Goal: Task Accomplishment & Management: Complete application form

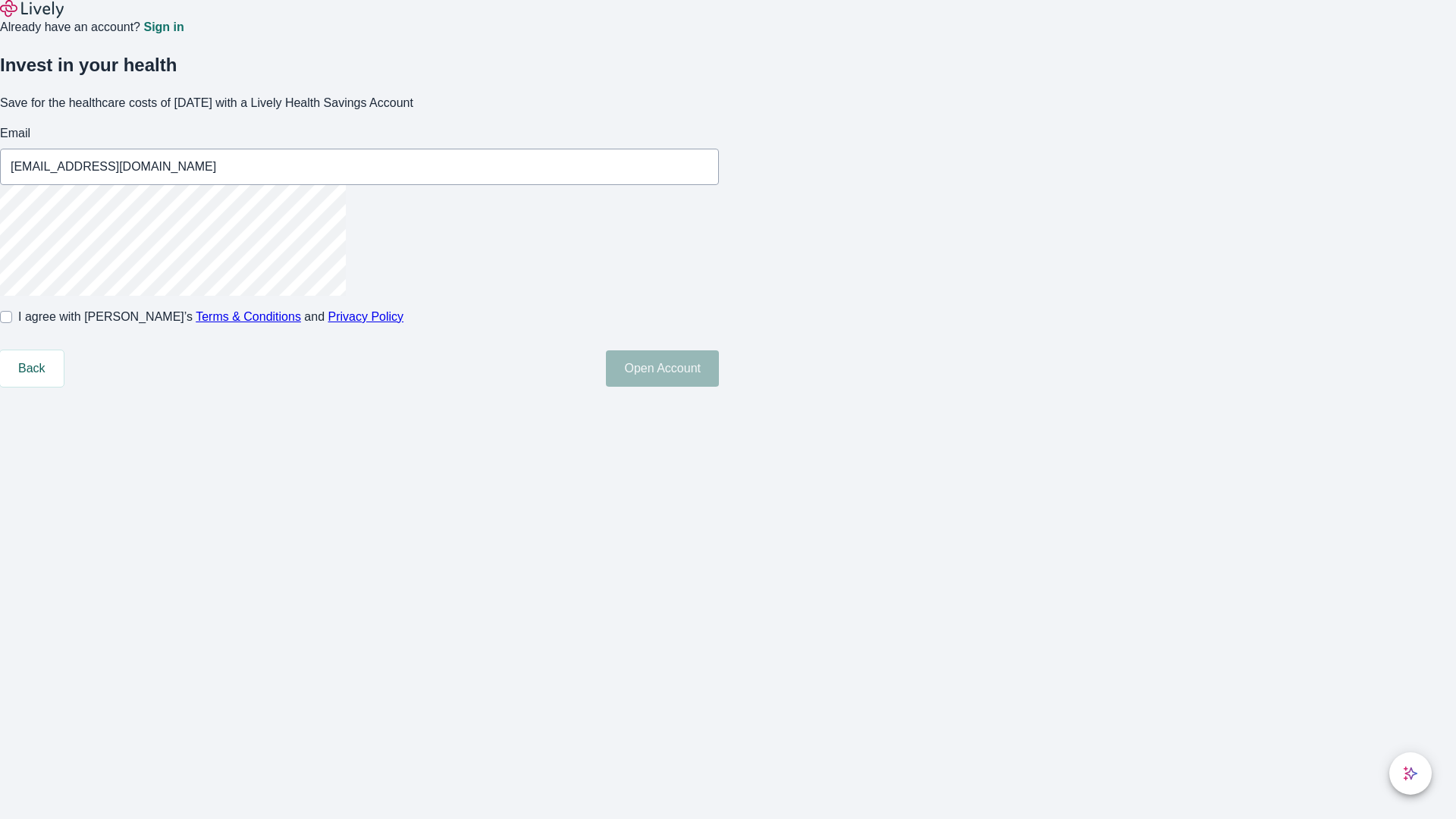
click at [12, 323] on input "I agree with Lively’s Terms & Conditions and Privacy Policy" at bounding box center [6, 317] width 12 height 12
checkbox input "true"
click at [719, 387] on button "Open Account" at bounding box center [662, 369] width 113 height 37
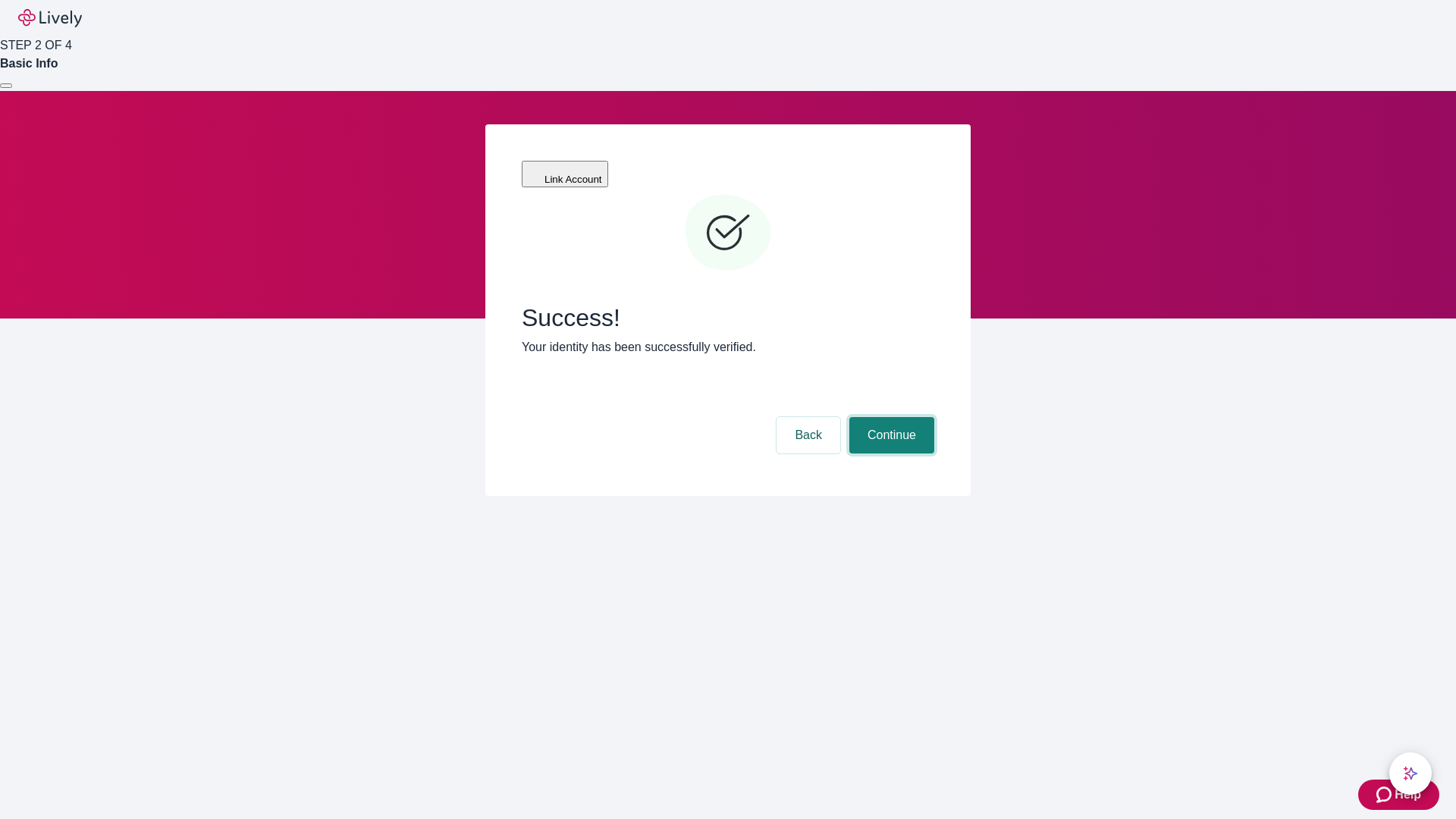
click at [890, 417] on button "Continue" at bounding box center [891, 436] width 85 height 37
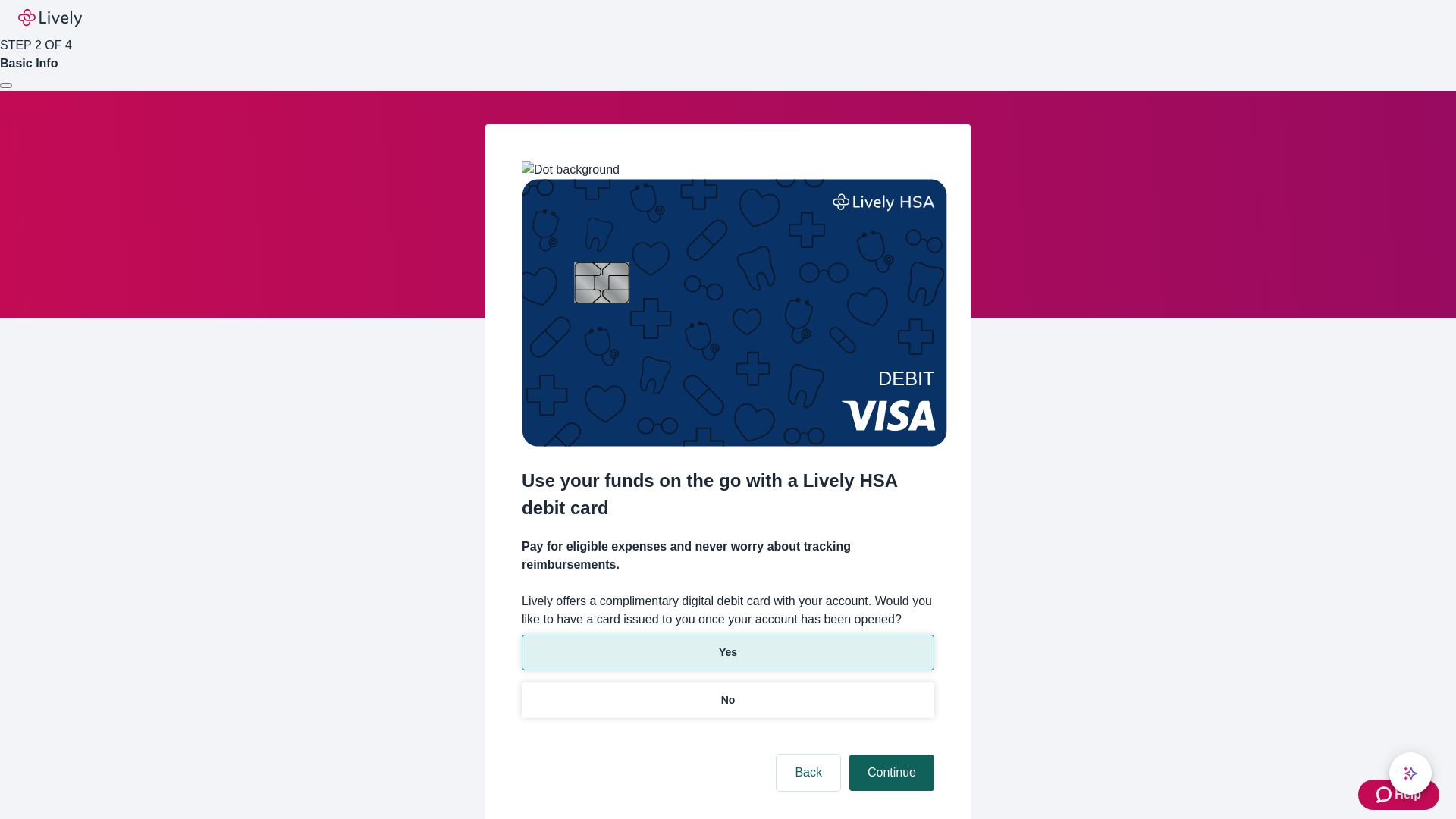
click at [727, 645] on p "Yes" at bounding box center [728, 652] width 18 height 16
click at [890, 755] on button "Continue" at bounding box center [891, 773] width 85 height 37
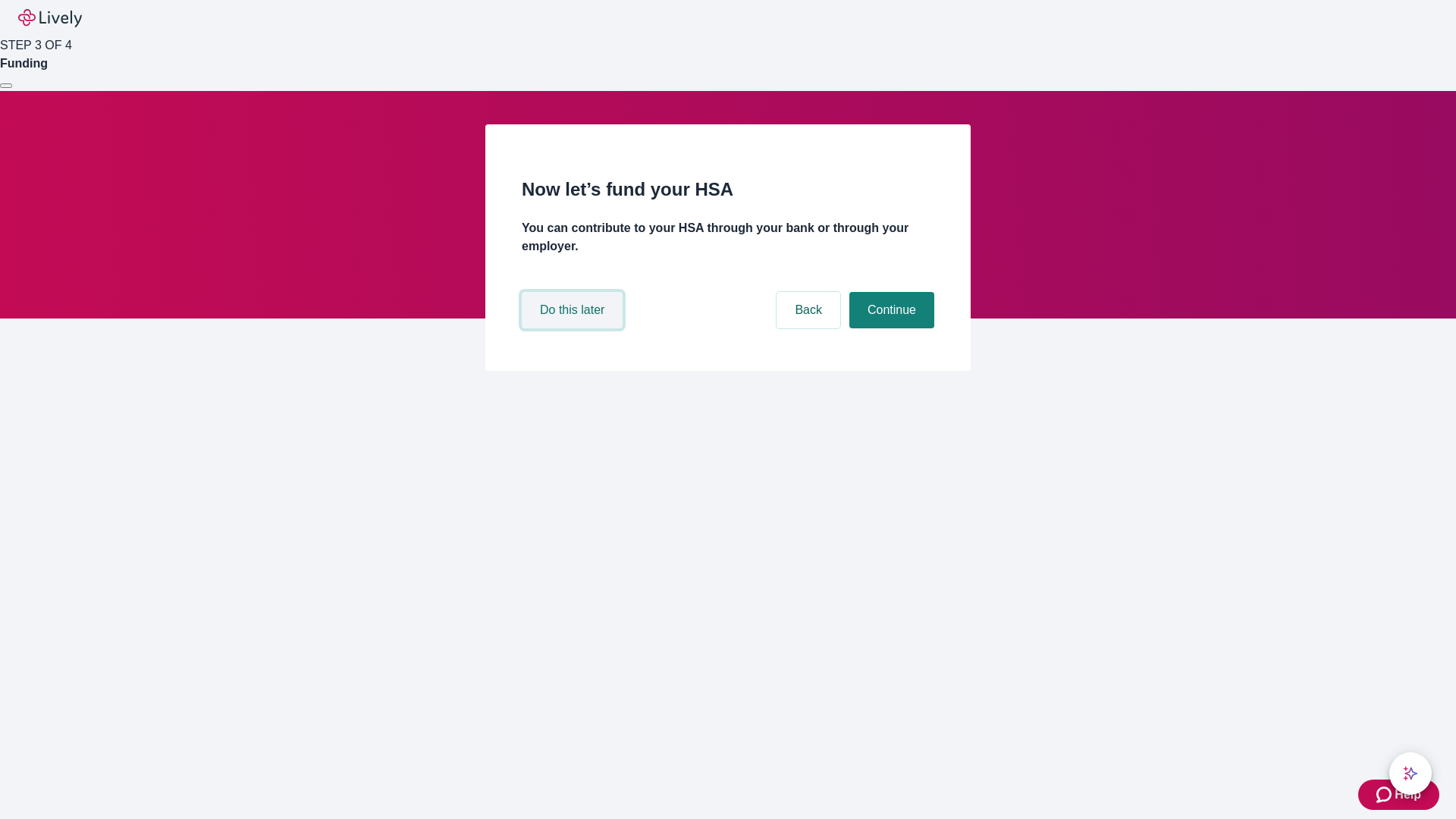
click at [574, 329] on button "Do this later" at bounding box center [572, 310] width 101 height 37
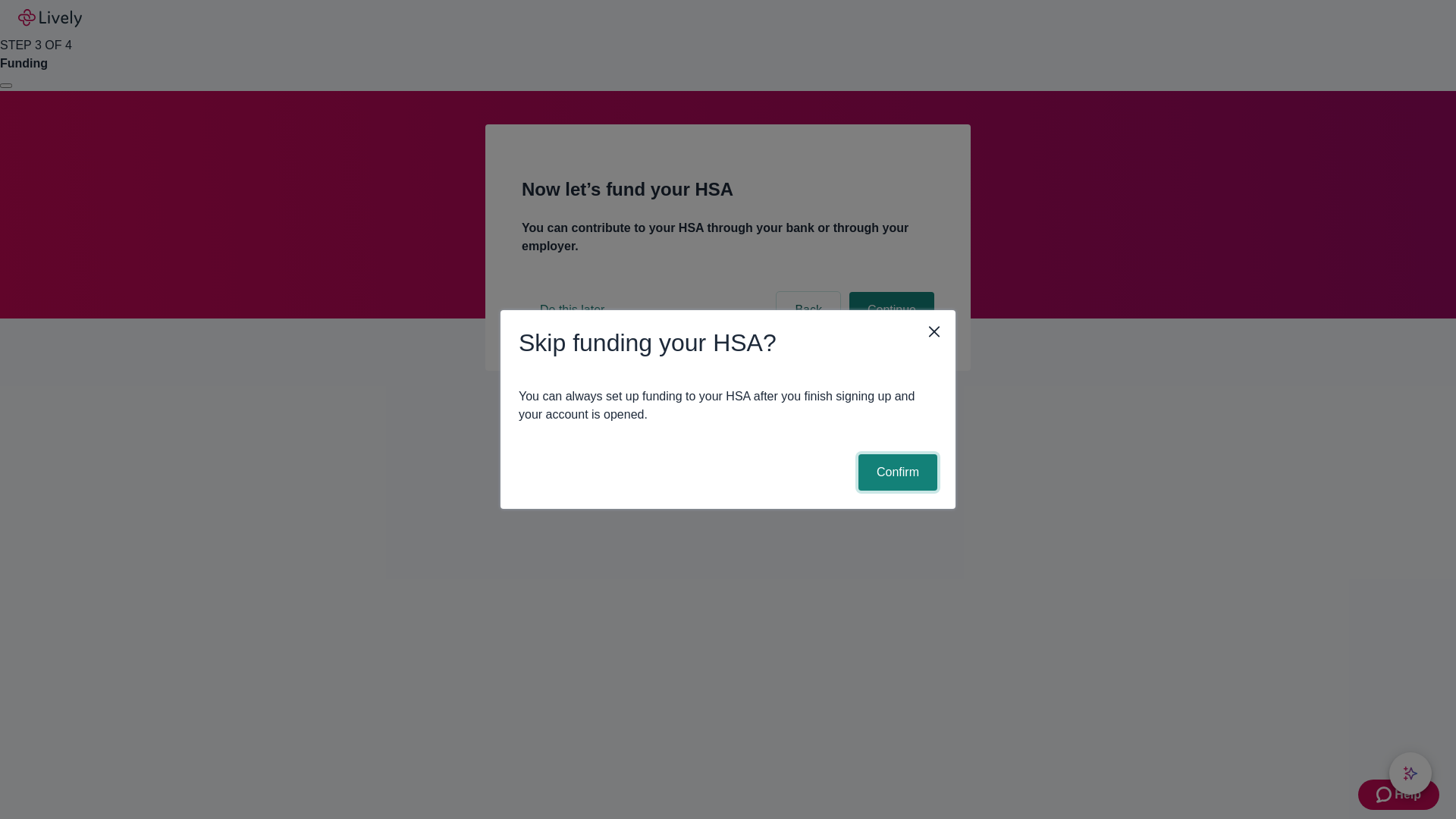
click at [896, 473] on button "Confirm" at bounding box center [898, 473] width 79 height 37
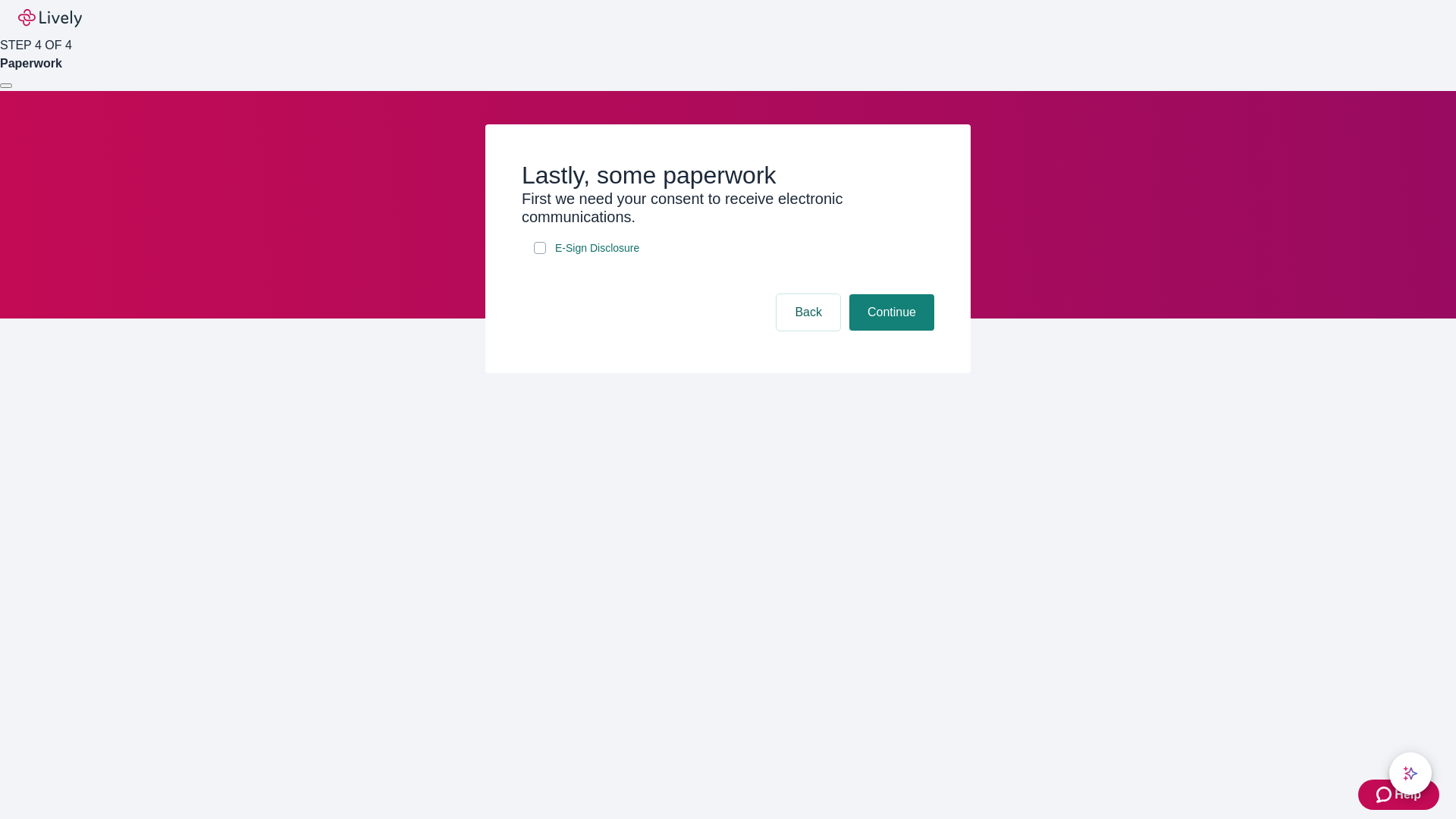
click at [540, 254] on input "E-Sign Disclosure" at bounding box center [540, 248] width 12 height 12
checkbox input "true"
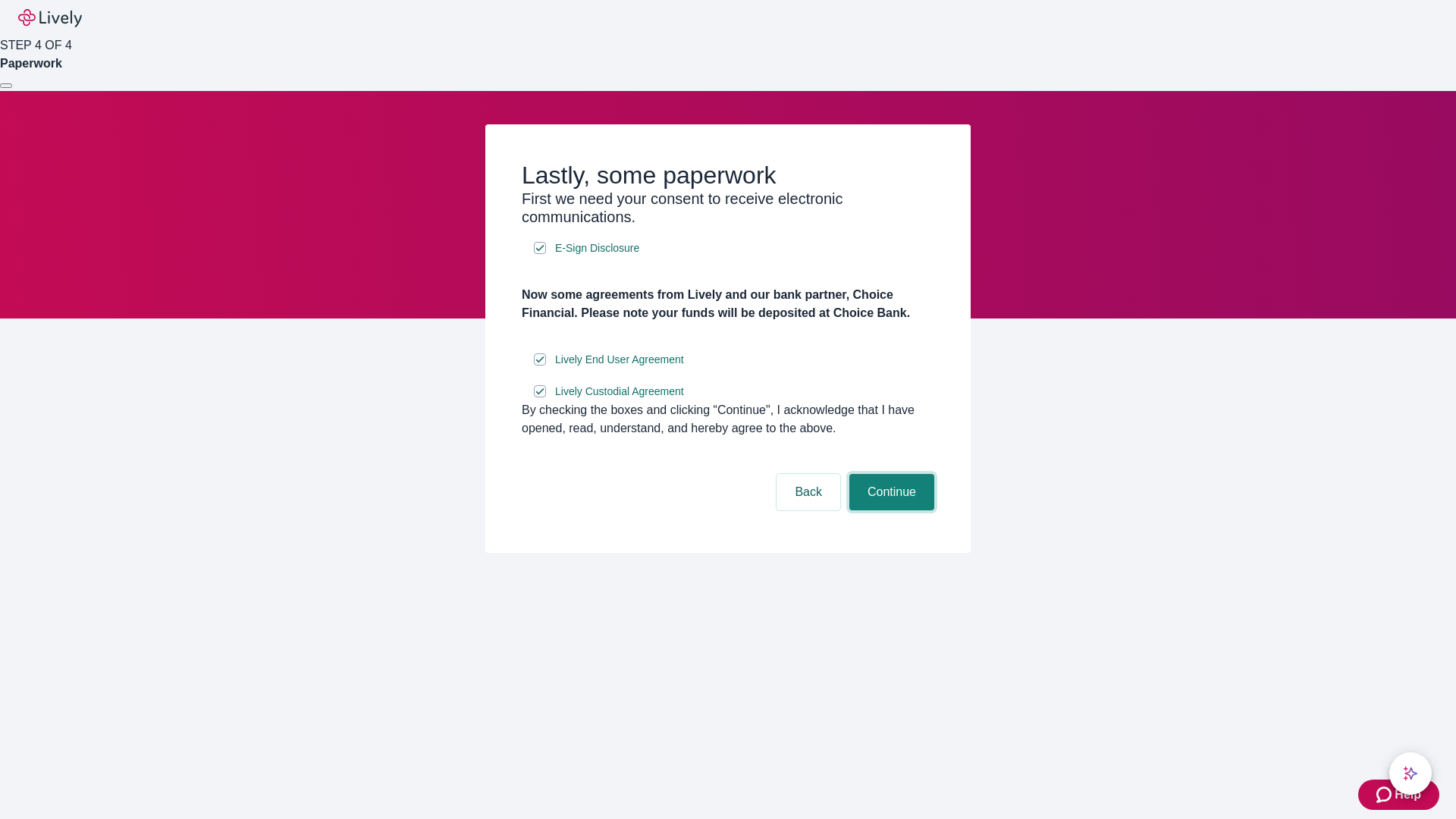
click at [890, 510] on button "Continue" at bounding box center [891, 493] width 85 height 37
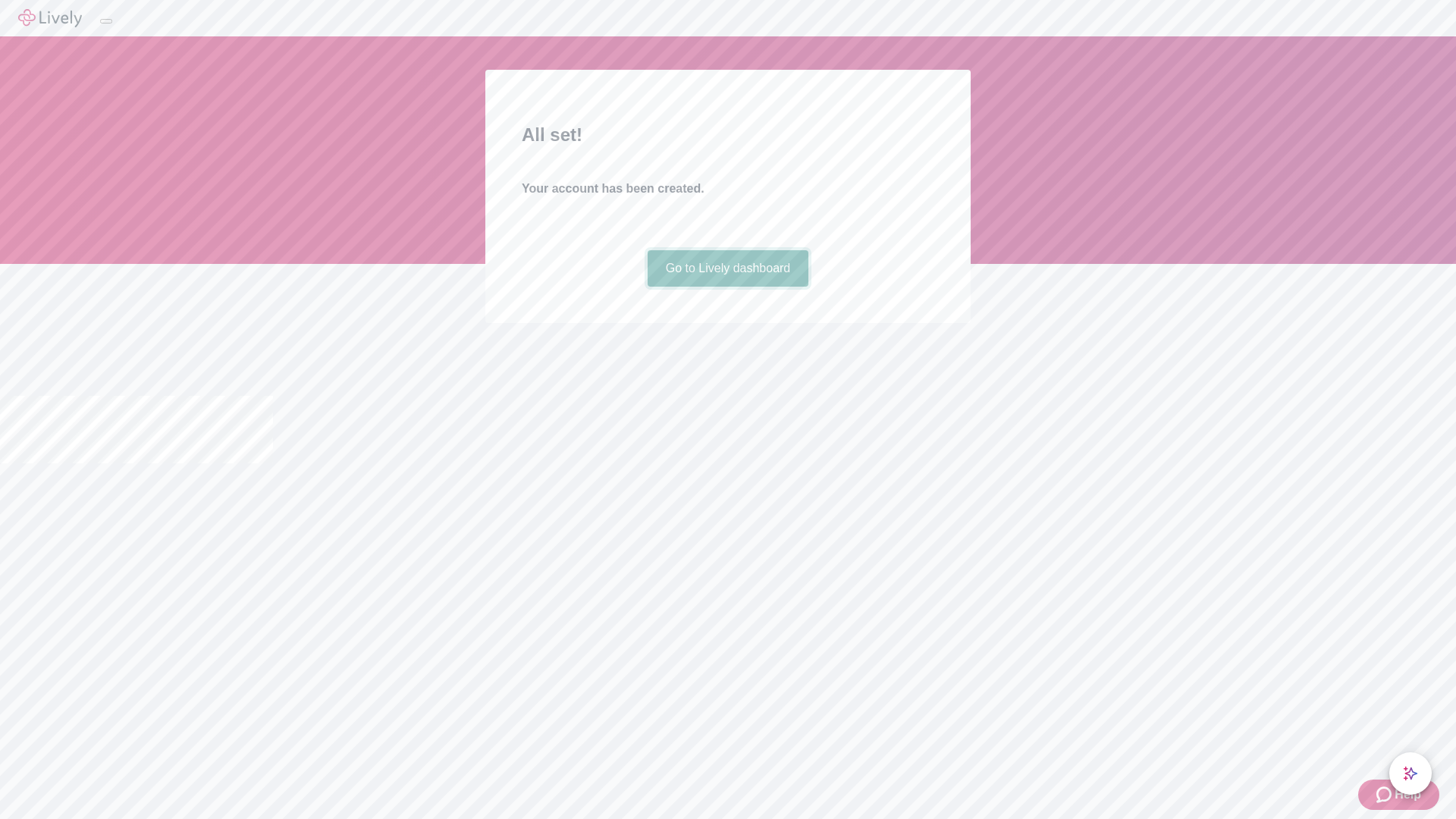
click at [727, 287] on link "Go to Lively dashboard" at bounding box center [728, 268] width 161 height 37
